Goal: Task Accomplishment & Management: Use online tool/utility

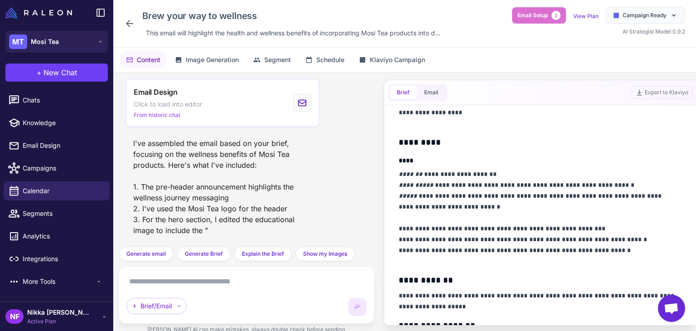
scroll to position [771, 0]
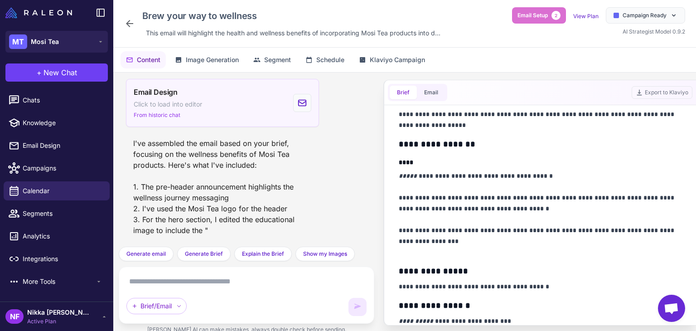
click at [210, 93] on div "Email Design Click to load into editor From historic chat" at bounding box center [222, 103] width 193 height 48
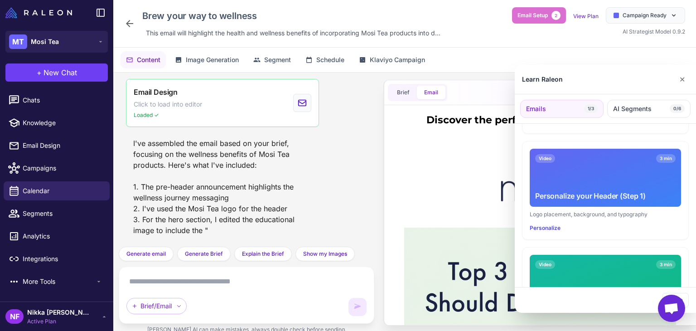
scroll to position [0, 0]
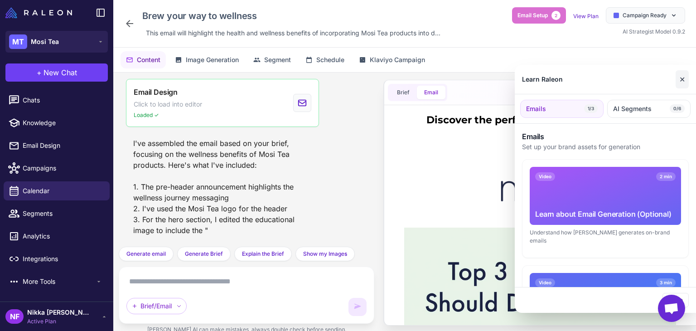
click at [683, 80] on button "✕" at bounding box center [682, 79] width 13 height 18
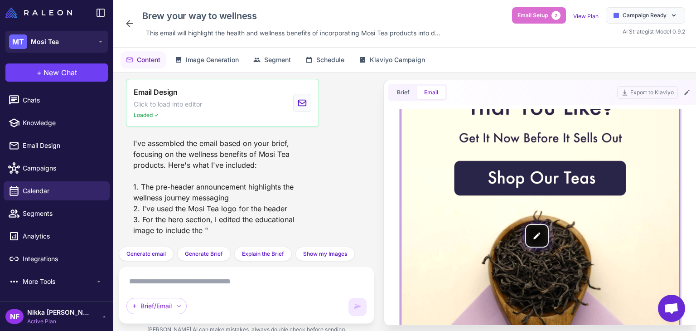
scroll to position [1088, 0]
click at [478, 183] on img at bounding box center [540, 235] width 277 height 399
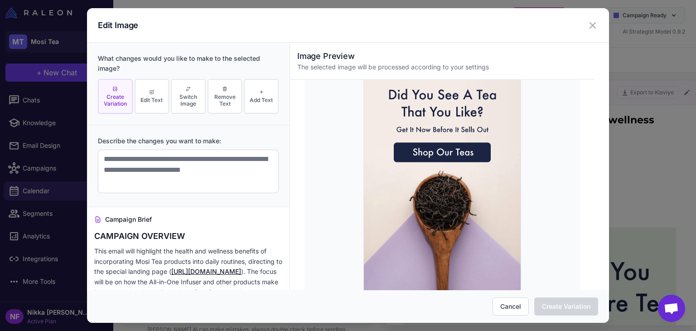
scroll to position [0, 0]
click at [448, 154] on img at bounding box center [443, 185] width 158 height 227
click at [452, 136] on img at bounding box center [443, 185] width 158 height 227
drag, startPoint x: 430, startPoint y: 148, endPoint x: 417, endPoint y: 143, distance: 14.5
click at [417, 143] on img at bounding box center [443, 185] width 158 height 227
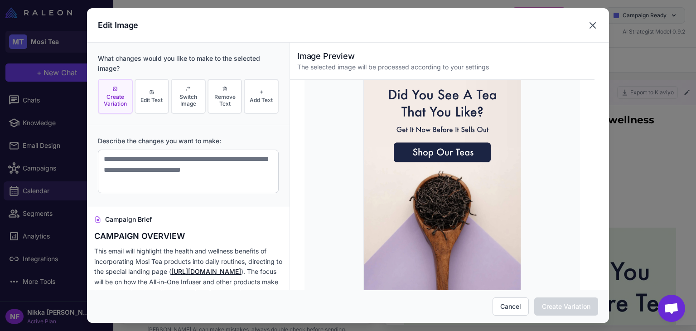
click at [590, 27] on icon at bounding box center [593, 25] width 11 height 11
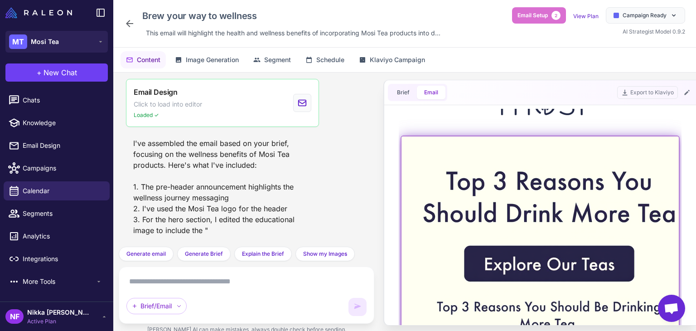
scroll to position [45, 0]
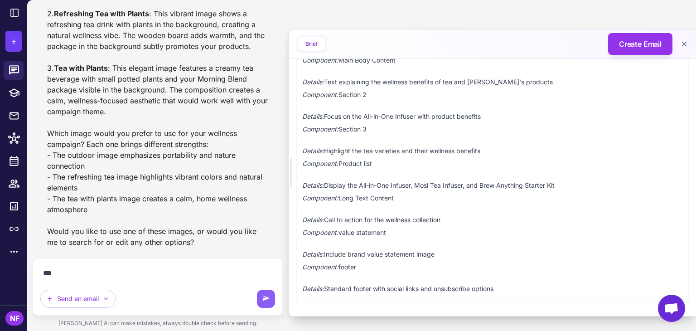
scroll to position [3172, 0]
click at [78, 275] on textarea "**********" at bounding box center [157, 273] width 235 height 15
type textarea "**********"
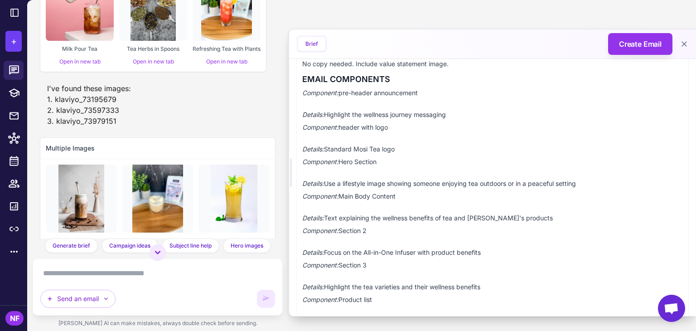
scroll to position [4068, 0]
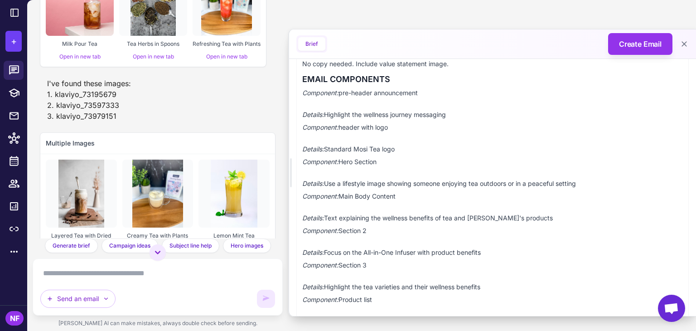
click at [144, 36] on img at bounding box center [153, 2] width 45 height 68
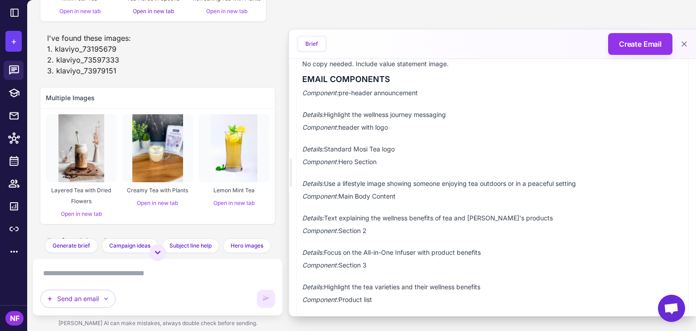
click at [148, 15] on link "Open in new tab" at bounding box center [153, 11] width 41 height 7
drag, startPoint x: 125, startPoint y: 173, endPoint x: 181, endPoint y: 175, distance: 56.2
copy span "Tea Herbs in Spoons"
click at [125, 276] on textarea at bounding box center [157, 273] width 235 height 15
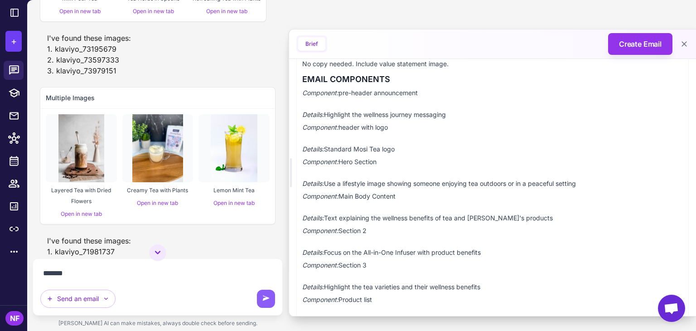
paste textarea "**********"
type textarea "**********"
click at [262, 296] on icon at bounding box center [266, 298] width 9 height 9
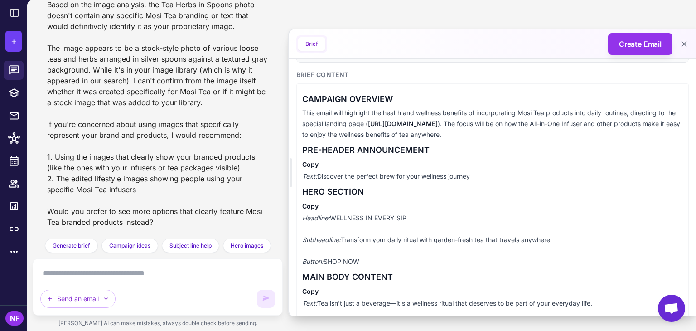
scroll to position [215, 0]
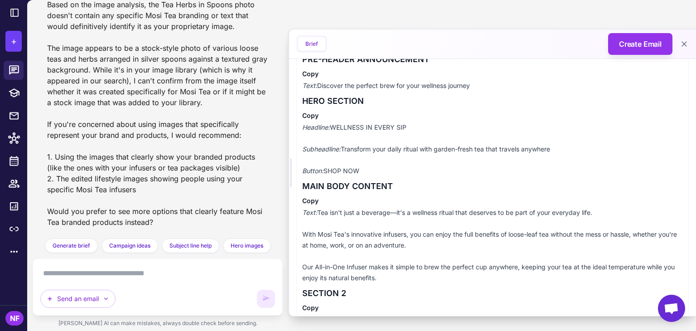
drag, startPoint x: 334, startPoint y: 126, endPoint x: 418, endPoint y: 126, distance: 84.3
click at [418, 126] on p "Headline: WELLNESS IN EVERY SIP Subheadline: Transform your daily ritual with g…" at bounding box center [492, 149] width 381 height 54
copy p "WELLNESS IN EVERY SIP"
drag, startPoint x: 343, startPoint y: 145, endPoint x: 574, endPoint y: 147, distance: 231.2
click at [574, 147] on p "Headline: WELLNESS IN EVERY SIP Subheadline: Transform your daily ritual with g…" at bounding box center [492, 149] width 381 height 54
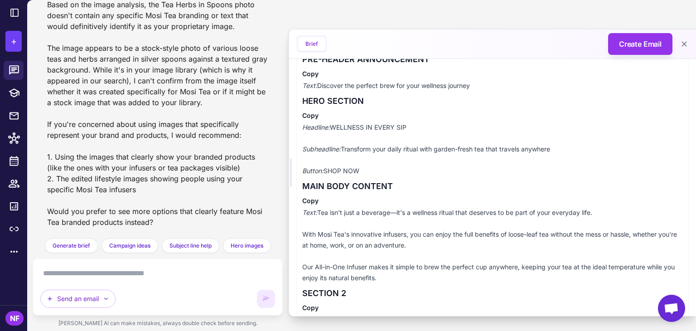
copy p "Transform your daily ritual with garden-fresh tea that travels anywhere"
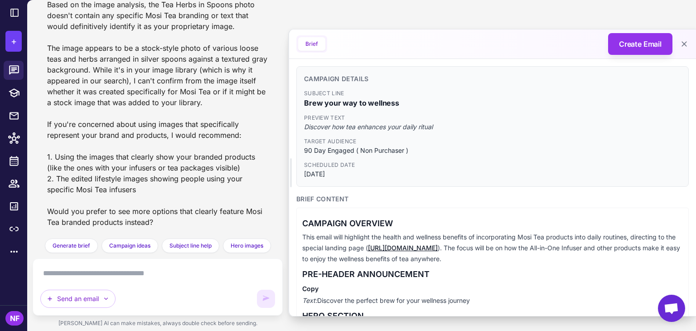
drag, startPoint x: 303, startPoint y: 141, endPoint x: 360, endPoint y: 173, distance: 65.0
click at [360, 173] on div "Campaign Details Subject Line Brew your way to wellness Preview Text Discover h…" at bounding box center [492, 126] width 393 height 121
copy div "Target Audience 90 Day Engaged ( Non Purchaser ) Scheduled Date 2025-08-25"
click at [368, 158] on div "Subject Line Brew your way to wellness Preview Text Discover how tea enhances y…" at bounding box center [492, 134] width 377 height 90
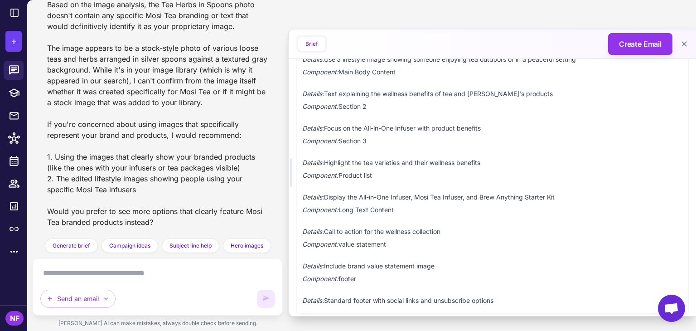
scroll to position [1031, 0]
